Goal: Transaction & Acquisition: Purchase product/service

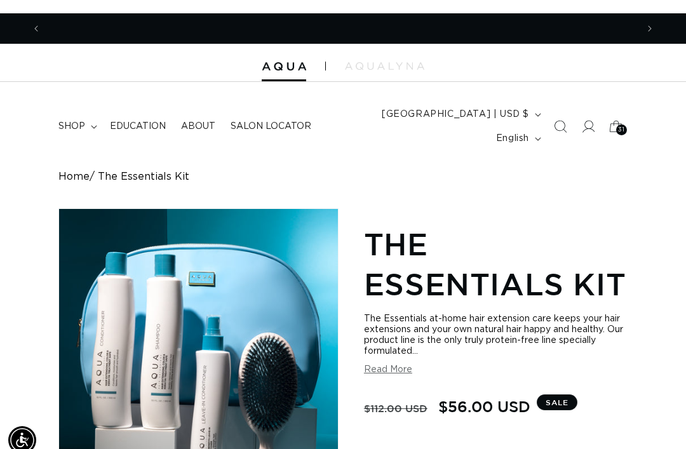
scroll to position [0, 596]
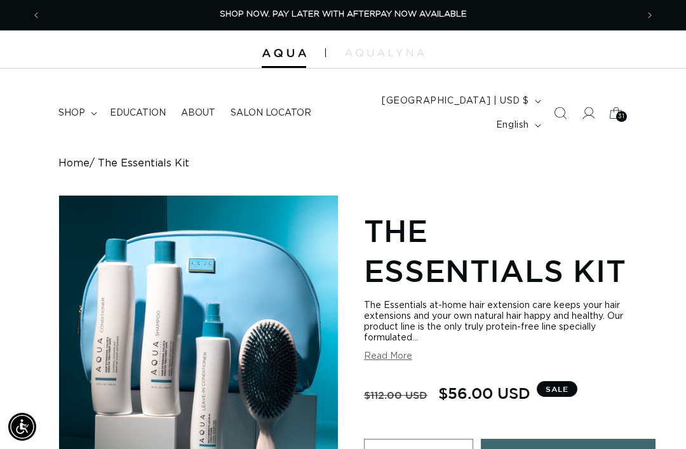
click at [622, 116] on icon at bounding box center [617, 113] width 28 height 28
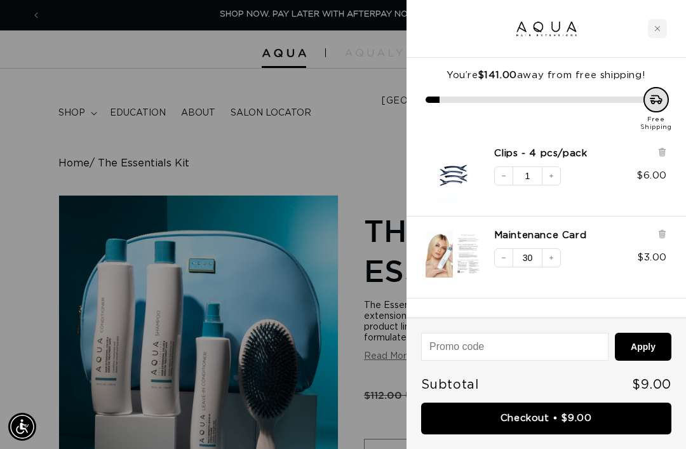
click at [365, 243] on div at bounding box center [343, 224] width 686 height 449
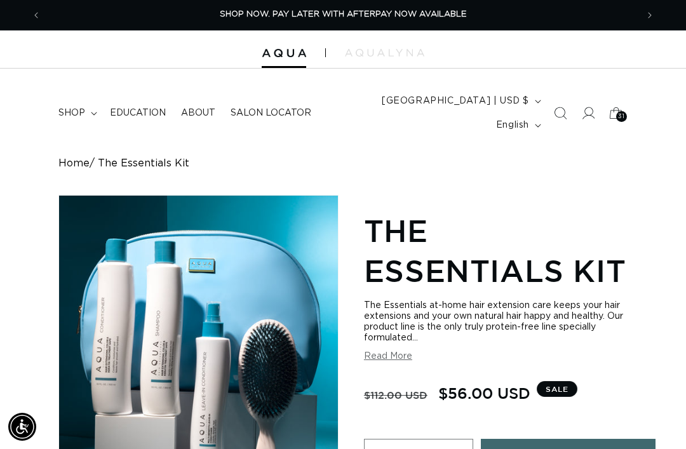
click at [87, 100] on summary "shop" at bounding box center [76, 113] width 51 height 27
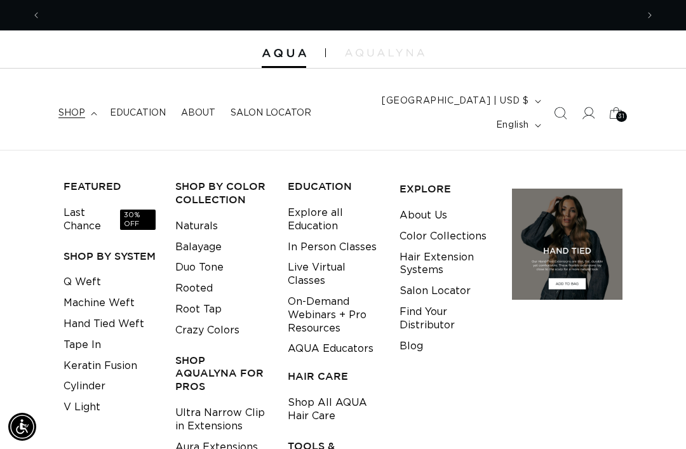
scroll to position [0, 0]
click at [96, 335] on link "Tape In" at bounding box center [83, 345] width 38 height 21
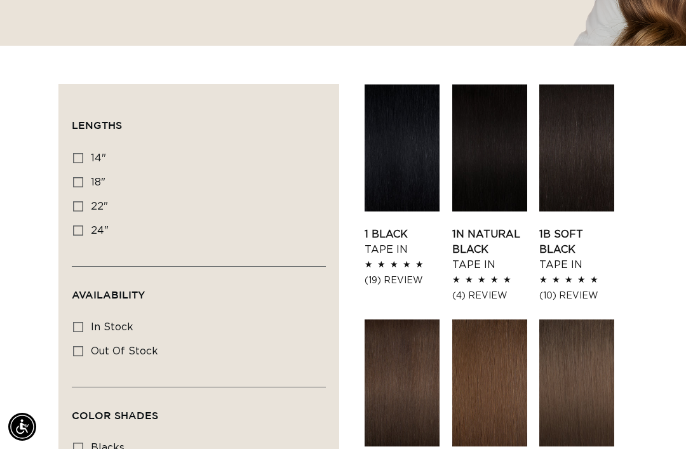
click at [73, 153] on input "14" 14" (35 products)" at bounding box center [78, 158] width 10 height 10
checkbox input "true"
click at [79, 322] on icon at bounding box center [78, 327] width 10 height 10
click at [79, 322] on input "In stock In stock (34 products)" at bounding box center [78, 327] width 10 height 10
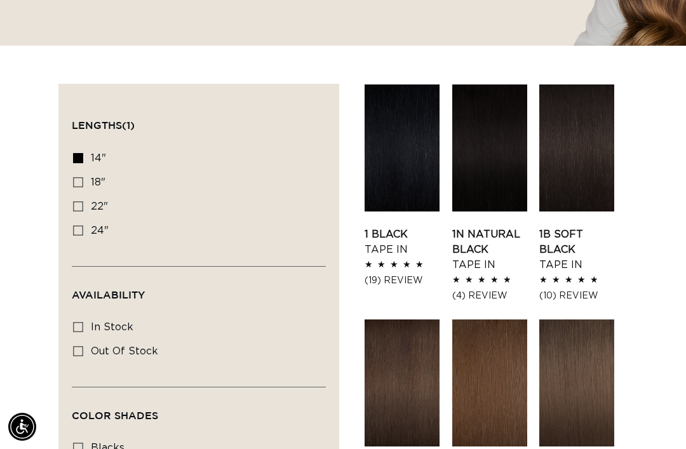
checkbox input "true"
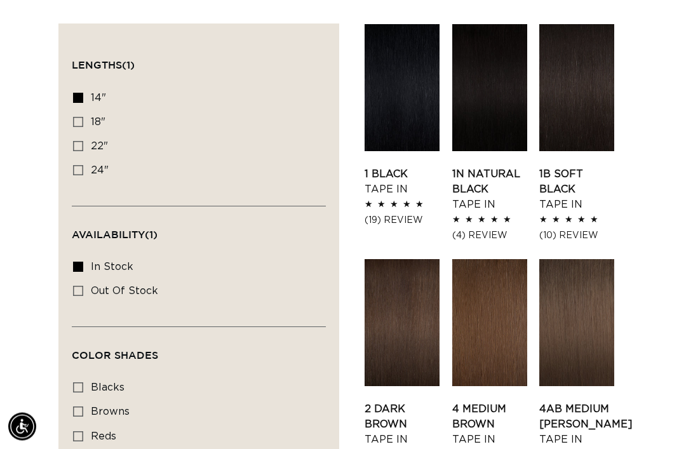
scroll to position [515, 0]
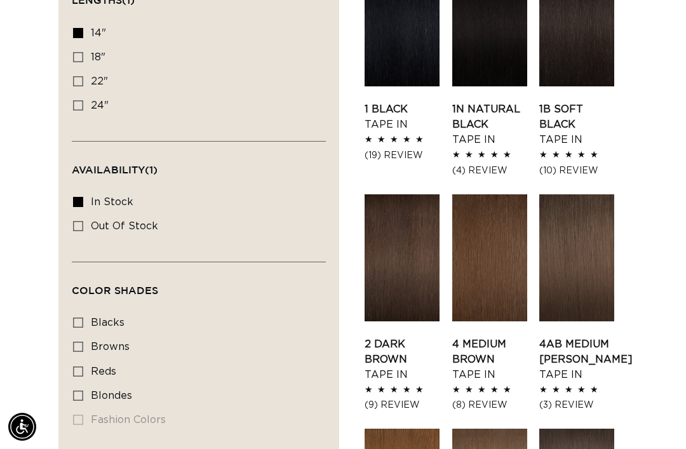
click at [80, 391] on icon at bounding box center [78, 396] width 10 height 10
click at [80, 391] on input "blondes blondes (22 products)" at bounding box center [78, 396] width 10 height 10
checkbox input "true"
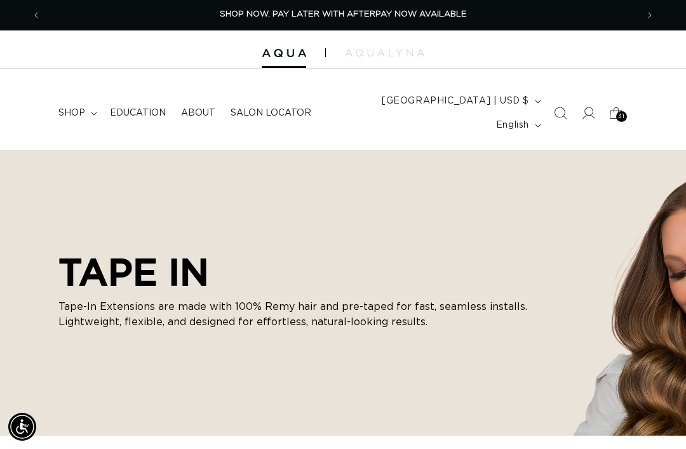
click at [88, 102] on summary "shop" at bounding box center [76, 113] width 51 height 27
